Goal: Task Accomplishment & Management: Use online tool/utility

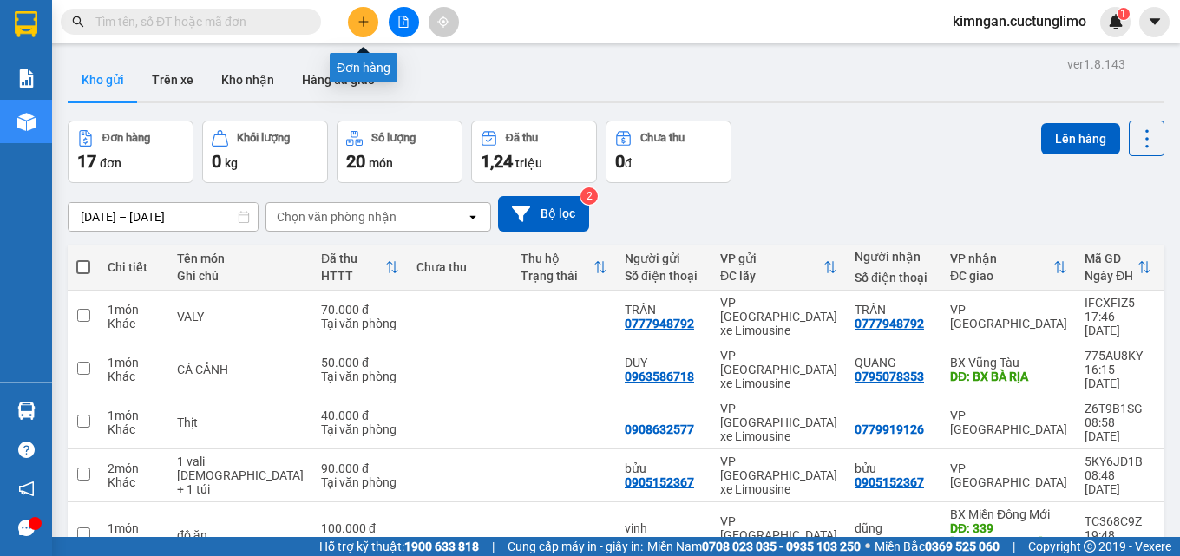
click at [368, 20] on icon "plus" at bounding box center [364, 22] width 12 height 12
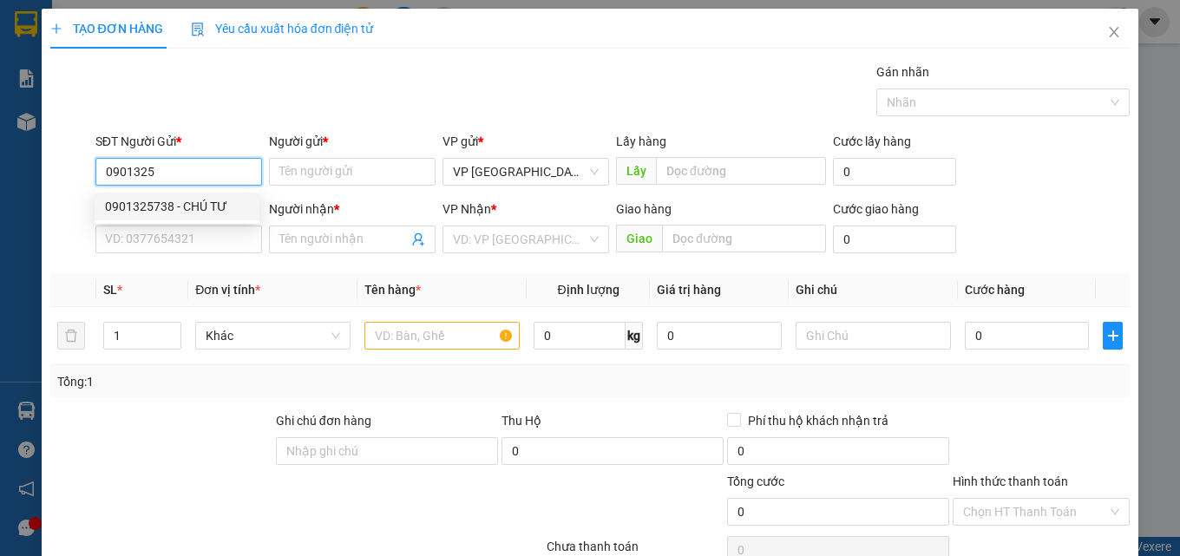
click at [220, 205] on div "0901325738 - CHÚ TƯ" at bounding box center [177, 206] width 144 height 19
type input "0901325738"
type input "CHÚ TƯ"
type input "0783218454"
type input "TÍ ANH"
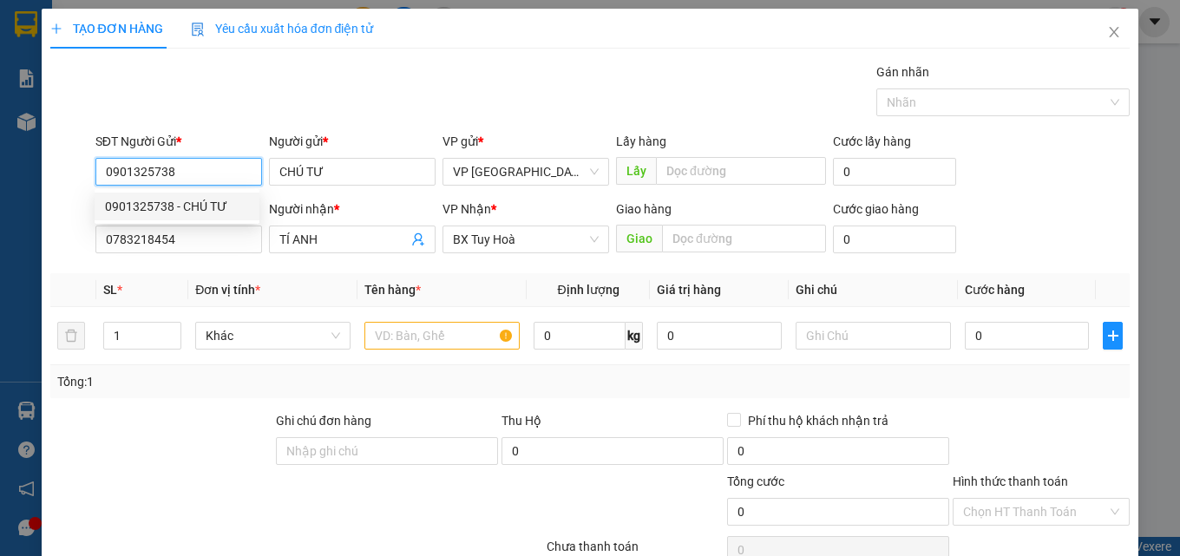
type input "30.000"
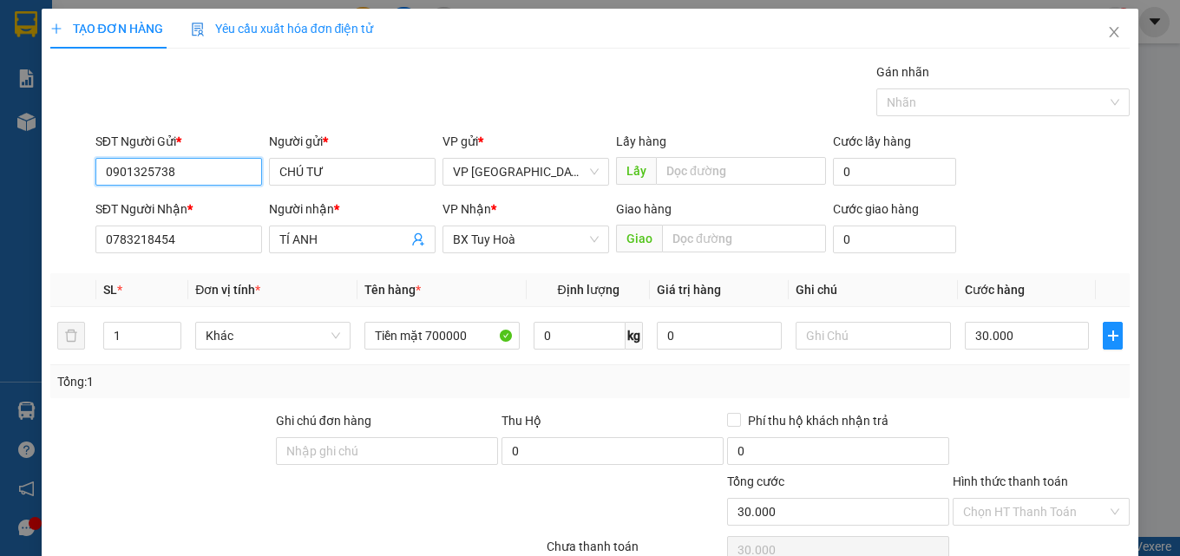
scroll to position [140, 0]
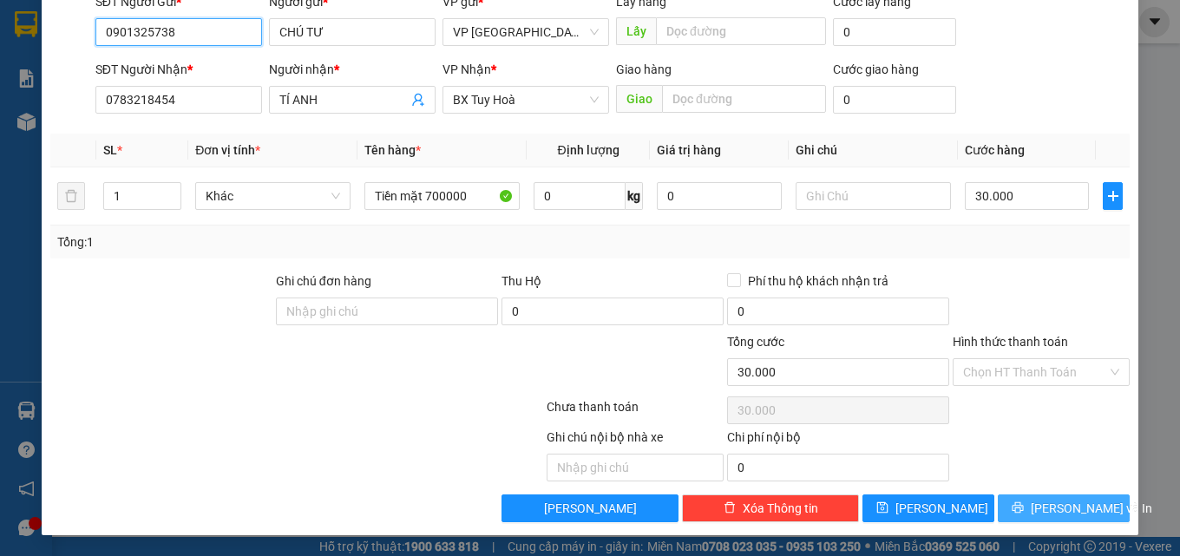
type input "0901325738"
click at [1035, 504] on button "[PERSON_NAME] và In" at bounding box center [1064, 509] width 132 height 28
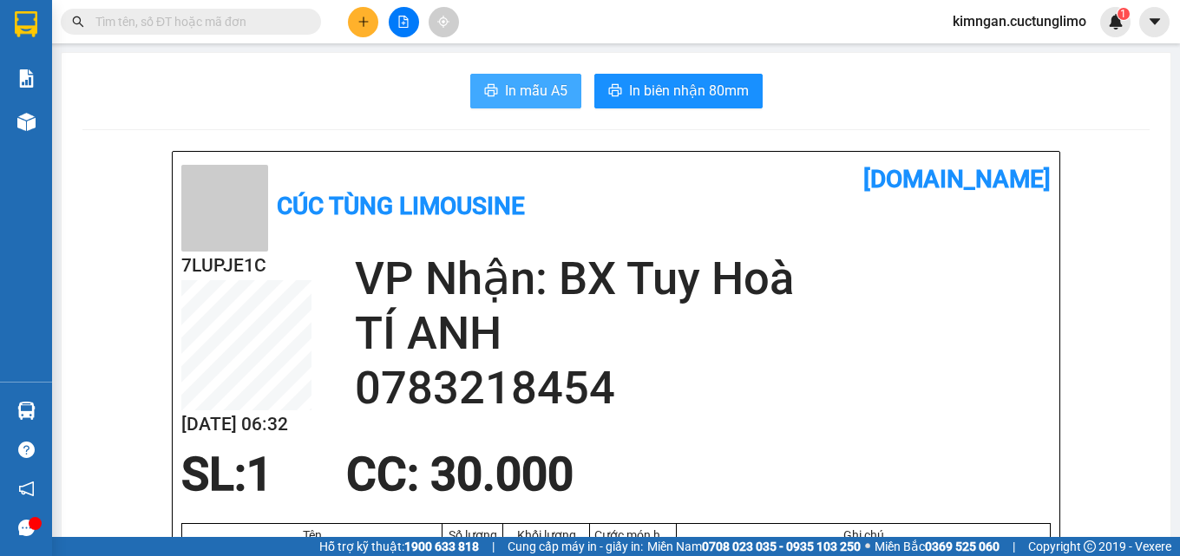
click at [534, 95] on span "In mẫu A5" at bounding box center [536, 91] width 62 height 22
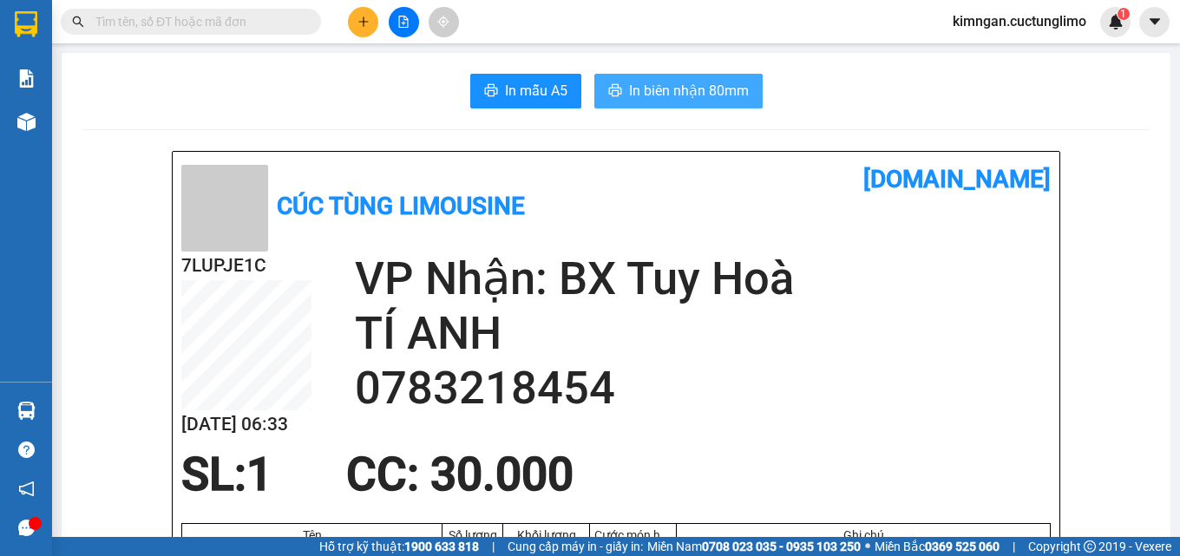
click at [677, 91] on span "In biên nhận 80mm" at bounding box center [689, 91] width 120 height 22
